Goal: Information Seeking & Learning: Compare options

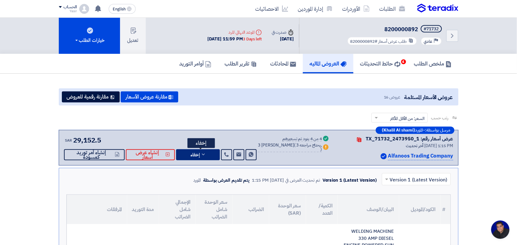
scroll to position [38, 0]
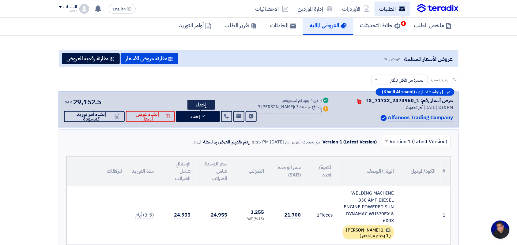
click at [395, 7] on link "الطلبات" at bounding box center [393, 9] width 36 height 14
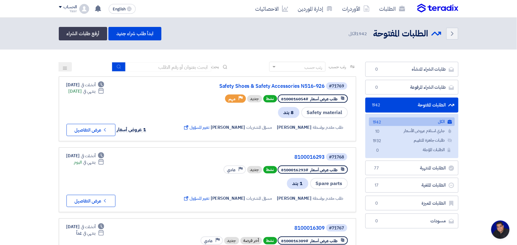
click at [165, 75] on div "رتب حسب رتب حسب بحث" at bounding box center [207, 69] width 297 height 15
click at [164, 69] on input at bounding box center [169, 66] width 86 height 9
type input "8100015796"
click at [120, 65] on icon "submit" at bounding box center [119, 66] width 5 height 5
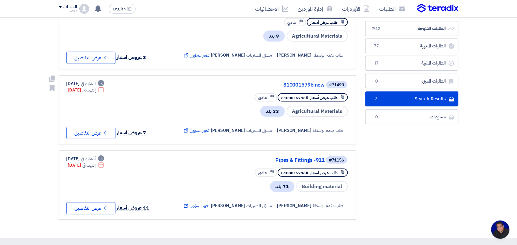
scroll to position [38, 0]
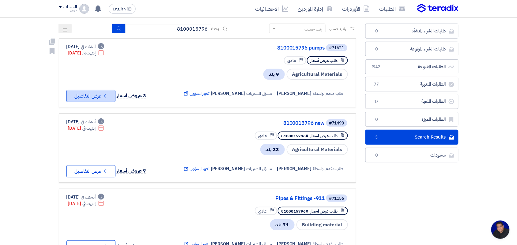
click at [99, 96] on button "Check details عرض التفاصيل" at bounding box center [90, 96] width 49 height 12
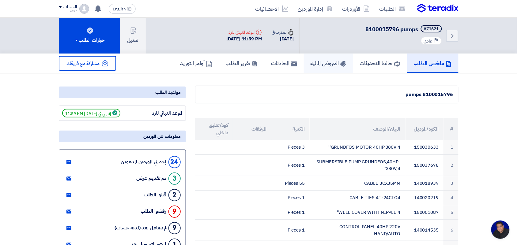
click at [311, 63] on h5 "العروض الماليه" at bounding box center [329, 63] width 36 height 7
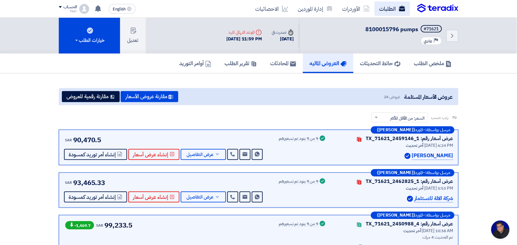
click at [388, 9] on link "الطلبات" at bounding box center [393, 9] width 36 height 14
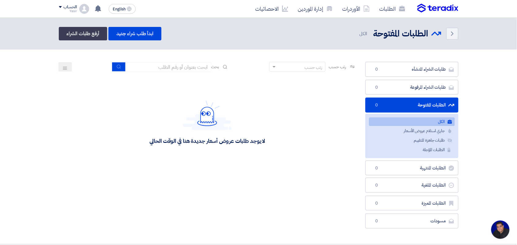
click at [158, 71] on div "رتب حسب رتب حسب بحث" at bounding box center [207, 69] width 297 height 15
click at [160, 63] on input at bounding box center [169, 66] width 86 height 9
type input "8100015796"
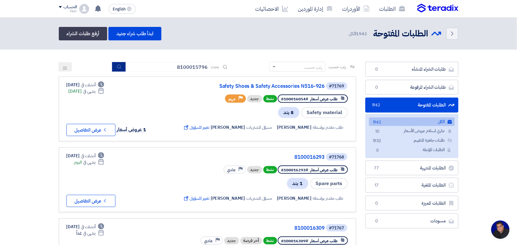
click at [120, 66] on button "submit" at bounding box center [118, 66] width 13 height 9
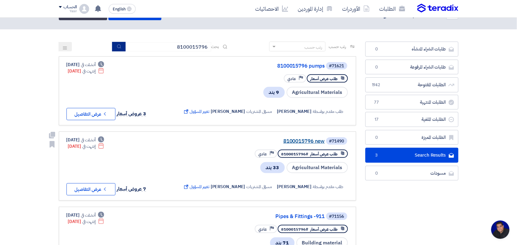
scroll to position [38, 0]
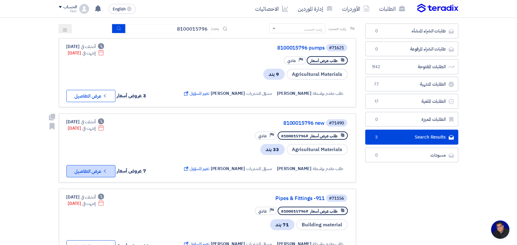
click at [76, 171] on button "Check details عرض التفاصيل" at bounding box center [90, 171] width 49 height 12
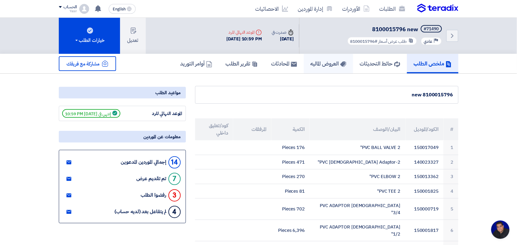
click at [322, 61] on h5 "العروض الماليه" at bounding box center [329, 63] width 36 height 7
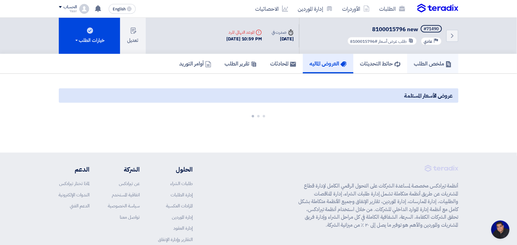
click at [414, 62] on h5 "ملخص الطلب" at bounding box center [433, 63] width 38 height 7
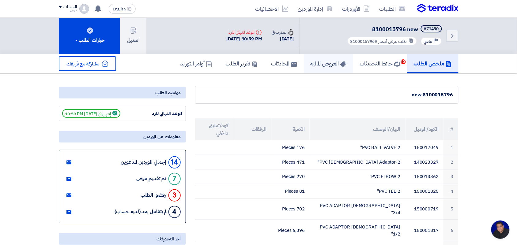
click at [327, 64] on h5 "العروض الماليه" at bounding box center [329, 63] width 36 height 7
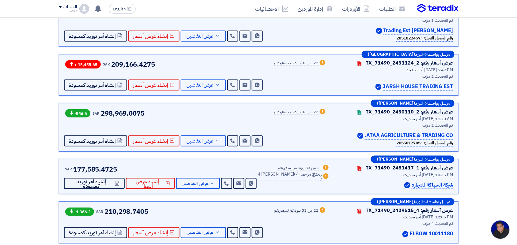
scroll to position [115, 0]
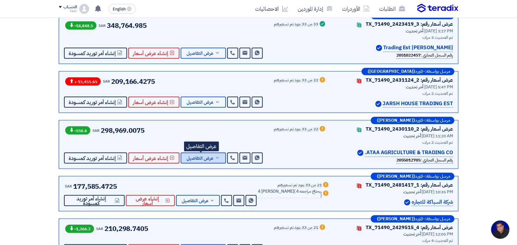
click at [206, 158] on span "عرض التفاصيل" at bounding box center [200, 158] width 27 height 5
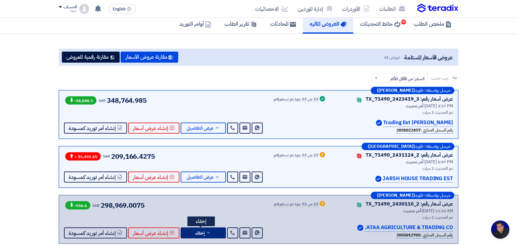
scroll to position [77, 0]
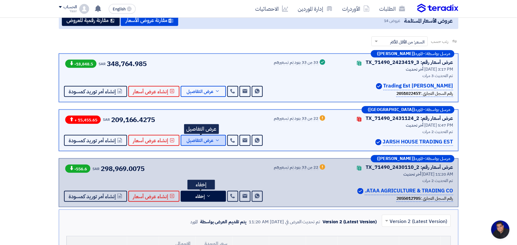
click at [201, 141] on span "عرض التفاصيل" at bounding box center [200, 140] width 27 height 5
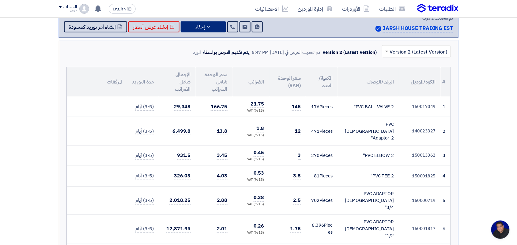
scroll to position [191, 0]
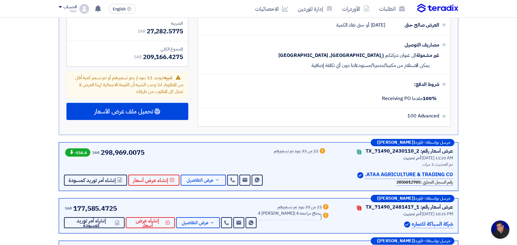
scroll to position [1264, 0]
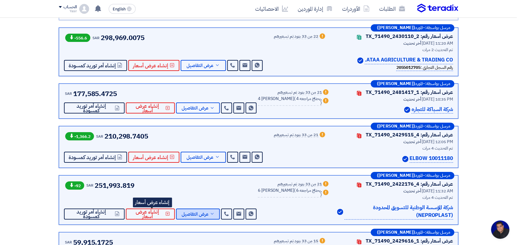
click at [198, 209] on button "عرض التفاصيل" at bounding box center [198, 214] width 44 height 11
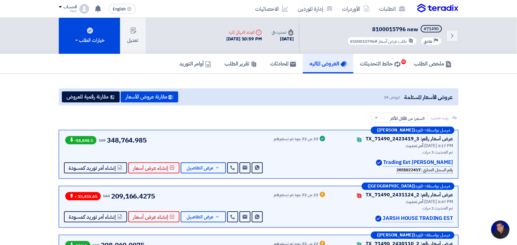
scroll to position [38, 0]
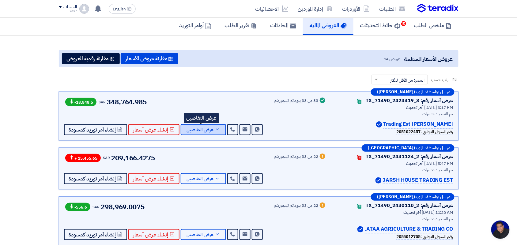
click at [202, 133] on button "عرض التفاصيل" at bounding box center [203, 129] width 45 height 11
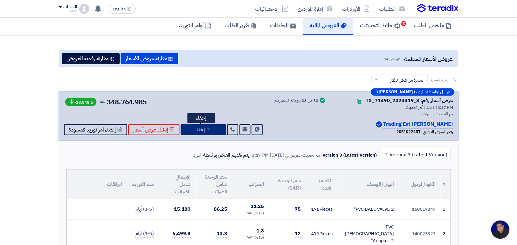
click at [209, 130] on icon at bounding box center [208, 129] width 5 height 5
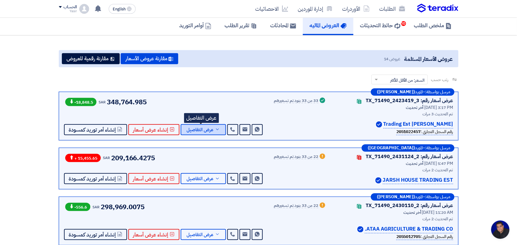
click at [209, 130] on span "عرض التفاصيل" at bounding box center [200, 130] width 27 height 5
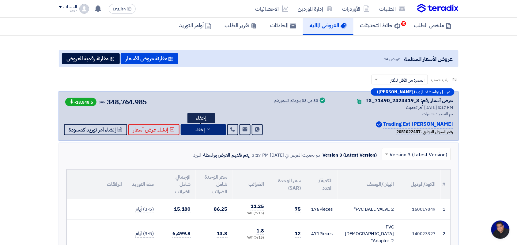
click at [209, 130] on icon at bounding box center [208, 129] width 5 height 5
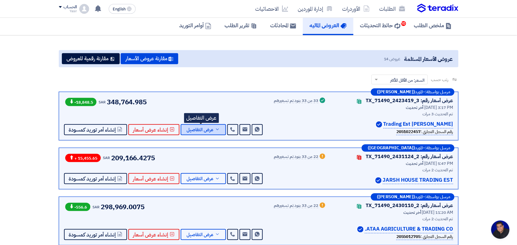
click at [209, 130] on span "عرض التفاصيل" at bounding box center [200, 130] width 27 height 5
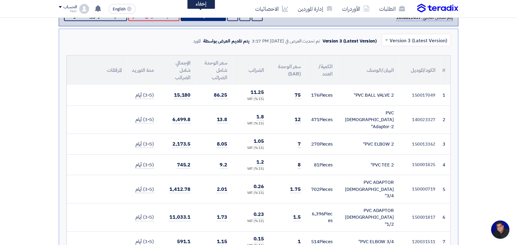
scroll to position [0, 0]
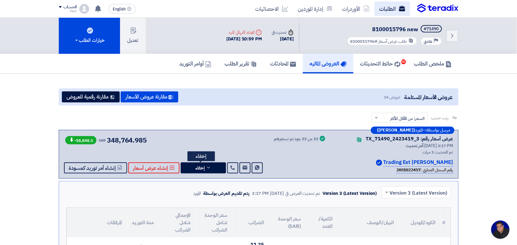
click at [394, 7] on link "الطلبات" at bounding box center [393, 9] width 36 height 14
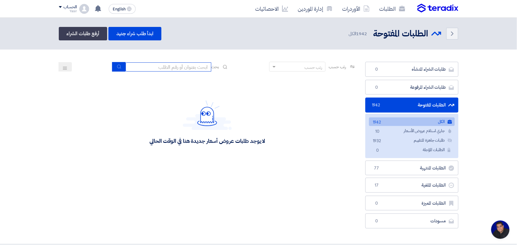
click at [188, 63] on input at bounding box center [169, 66] width 86 height 9
type input "8100015796"
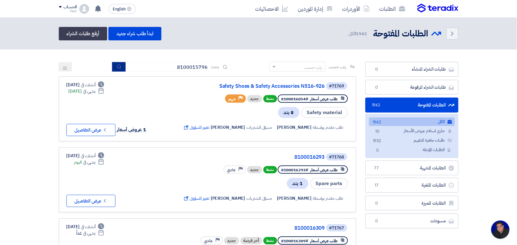
click at [119, 67] on use "submit" at bounding box center [119, 67] width 4 height 4
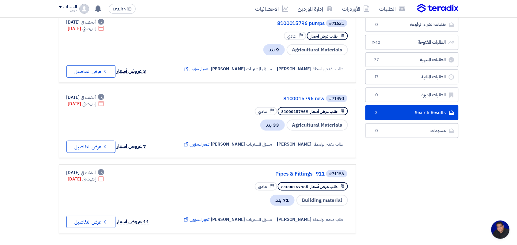
scroll to position [77, 0]
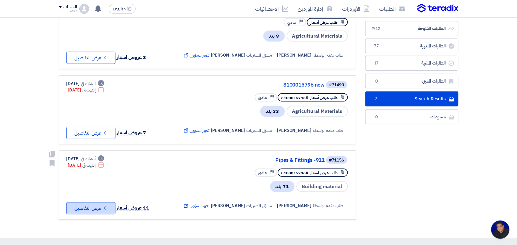
click at [93, 203] on button "Check details عرض التفاصيل" at bounding box center [90, 208] width 49 height 12
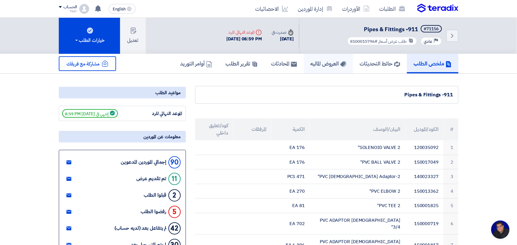
click at [313, 60] on h5 "العروض الماليه" at bounding box center [329, 63] width 36 height 7
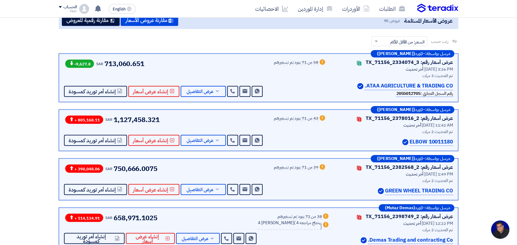
scroll to position [115, 0]
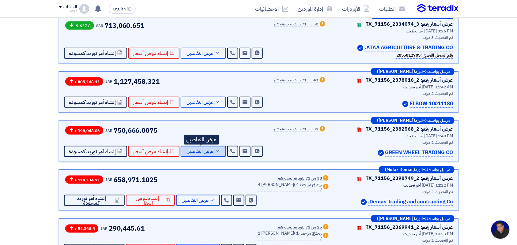
click at [199, 149] on span "عرض التفاصيل" at bounding box center [200, 151] width 27 height 5
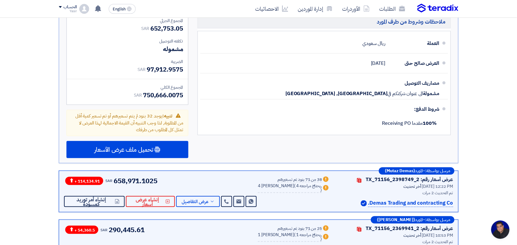
scroll to position [2144, 0]
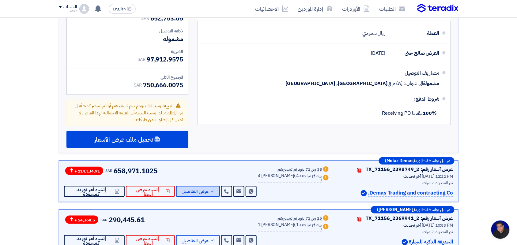
click at [215, 189] on icon at bounding box center [212, 191] width 5 height 5
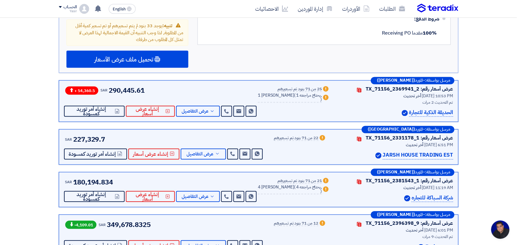
scroll to position [2259, 0]
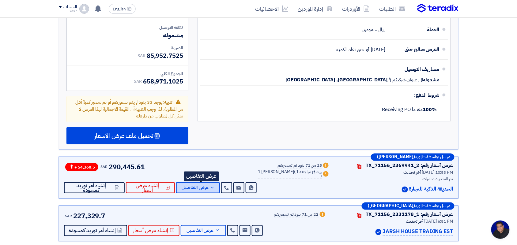
click at [198, 186] on span "عرض التفاصيل" at bounding box center [195, 188] width 27 height 5
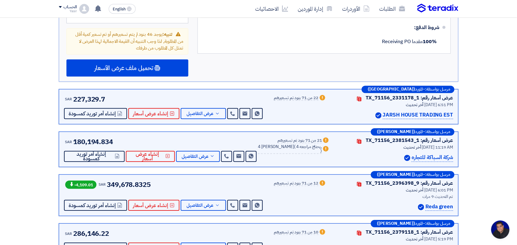
scroll to position [2489, 0]
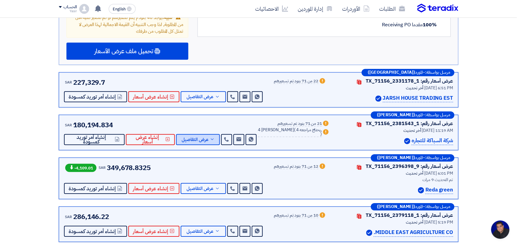
click at [192, 138] on span "عرض التفاصيل" at bounding box center [195, 140] width 27 height 5
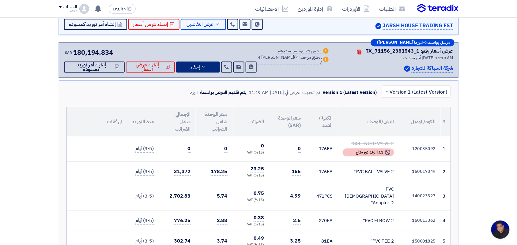
click at [210, 68] on button "إخفاء" at bounding box center [198, 67] width 44 height 11
click at [200, 68] on span "إخفاء" at bounding box center [195, 67] width 9 height 5
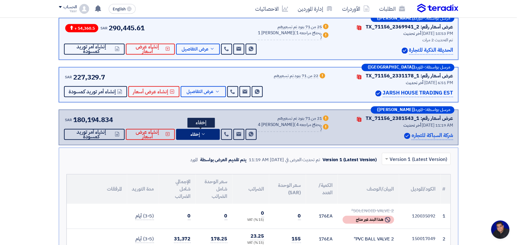
scroll to position [268, 0]
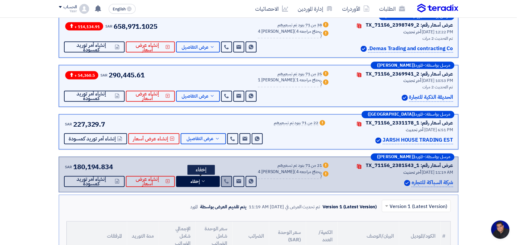
click at [227, 178] on link at bounding box center [226, 181] width 11 height 11
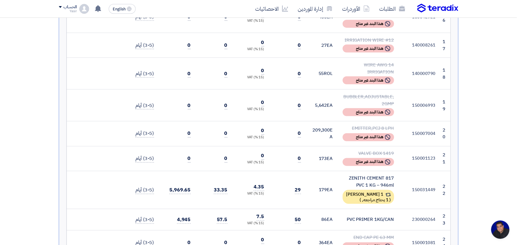
scroll to position [957, 0]
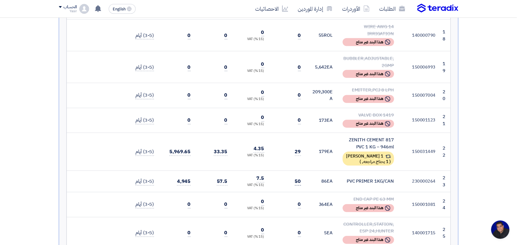
click at [299, 178] on span "50" at bounding box center [298, 182] width 6 height 8
click at [343, 178] on div "PVC PRIMER 1KG/CAN" at bounding box center [368, 181] width 51 height 7
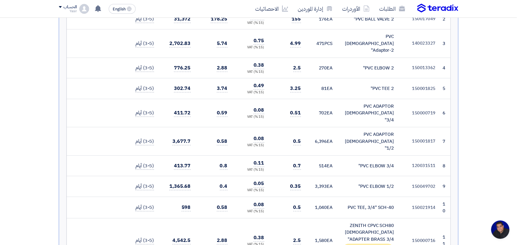
scroll to position [191, 0]
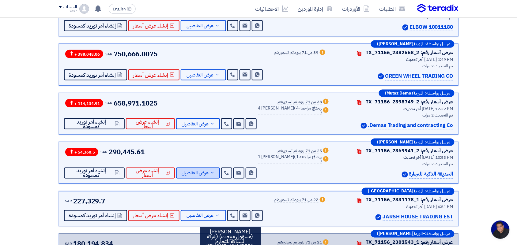
click at [203, 172] on span "عرض التفاصيل" at bounding box center [195, 173] width 27 height 5
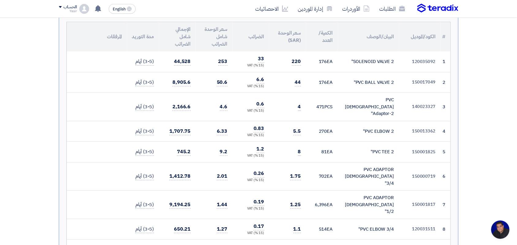
scroll to position [421, 0]
